Goal: Task Accomplishment & Management: Manage account settings

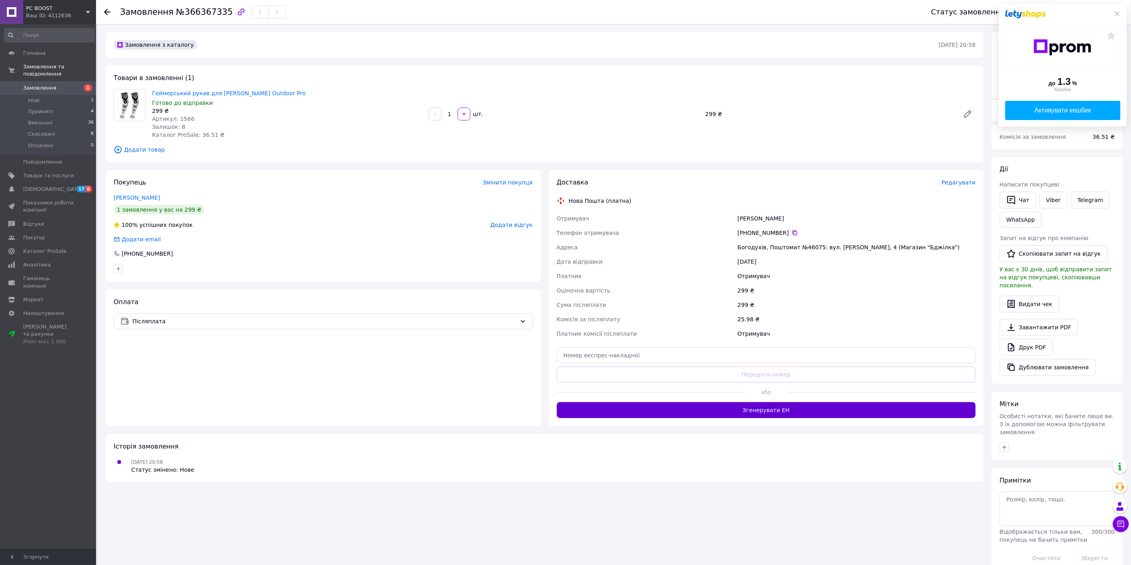
click at [729, 415] on button "Згенерувати ЕН" at bounding box center [766, 410] width 419 height 16
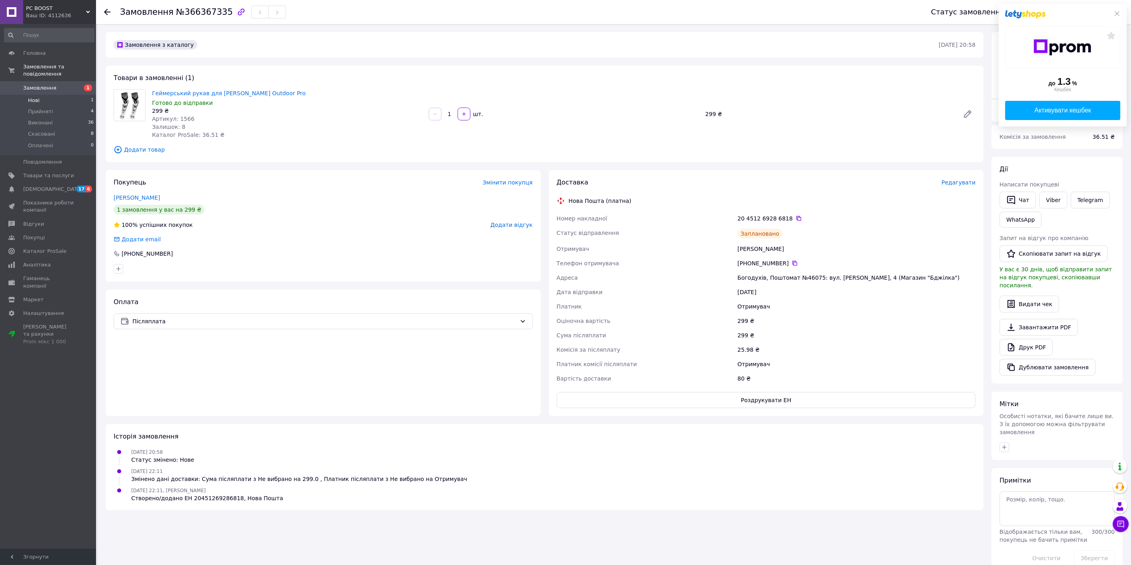
click at [56, 95] on li "Нові 1" at bounding box center [49, 100] width 98 height 11
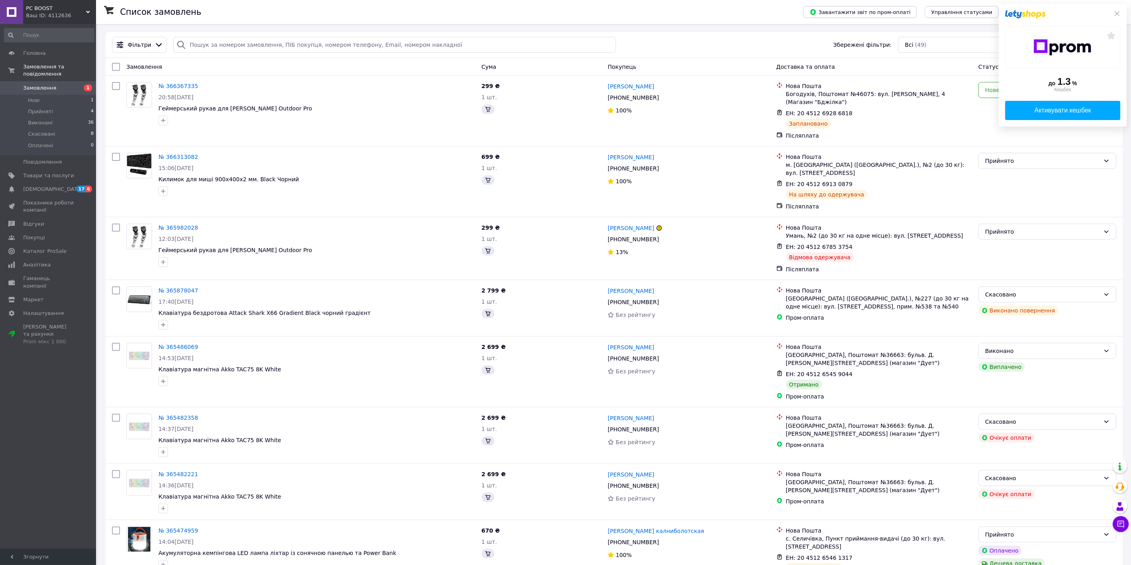
click at [1128, 7] on div "Список замовлень Завантажити звіт по пром-оплаті Управління статусами Експорт С…" at bounding box center [613, 12] width 1035 height 24
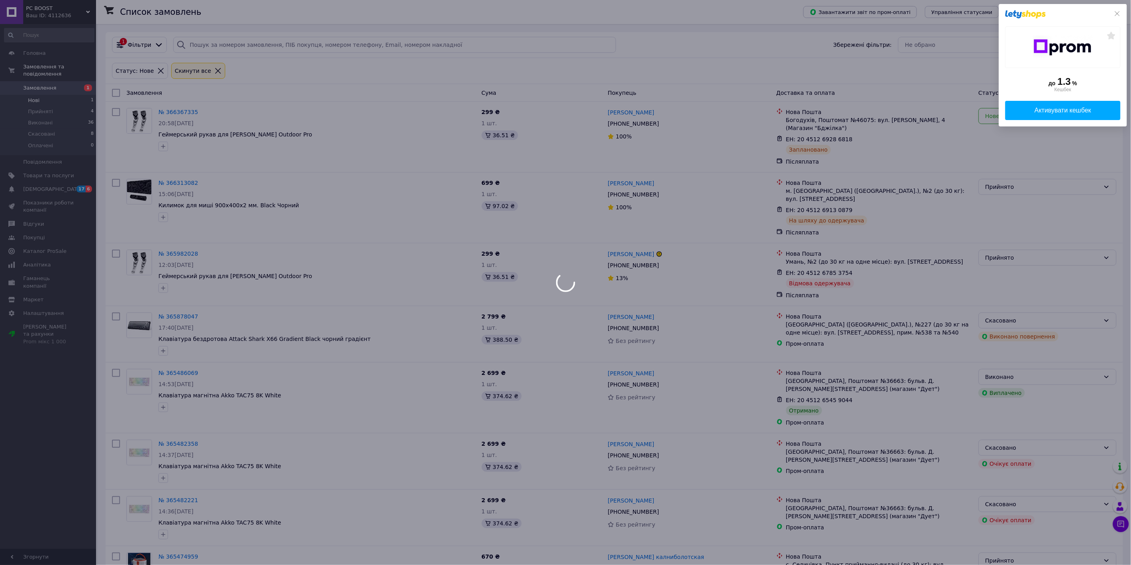
click at [1126, 12] on div "до 1.3 % Кешбек Активувати кешбек" at bounding box center [1063, 65] width 128 height 122
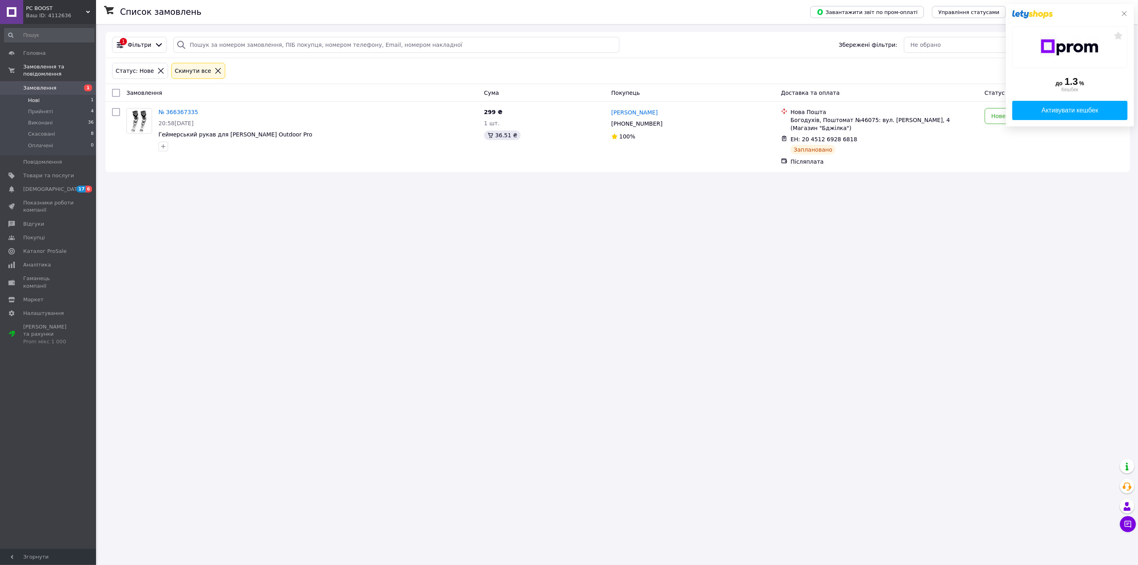
click at [1125, 14] on icon at bounding box center [1124, 13] width 5 height 5
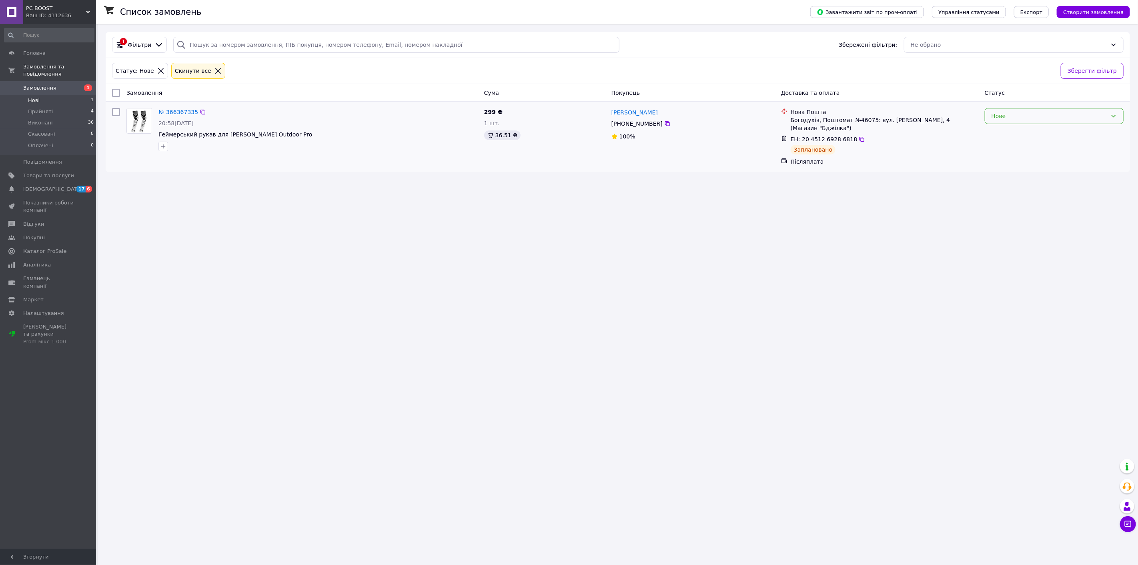
click at [1049, 118] on div "Нове" at bounding box center [1050, 116] width 116 height 9
click at [1038, 130] on li "Прийнято" at bounding box center [1054, 134] width 138 height 14
